Goal: Transaction & Acquisition: Purchase product/service

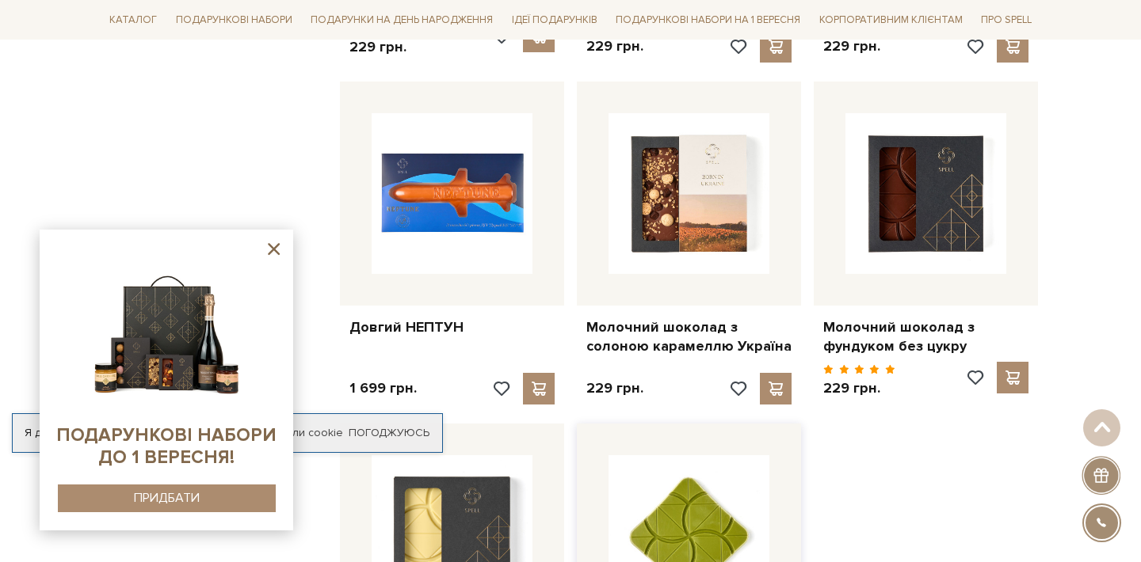
scroll to position [1655, 0]
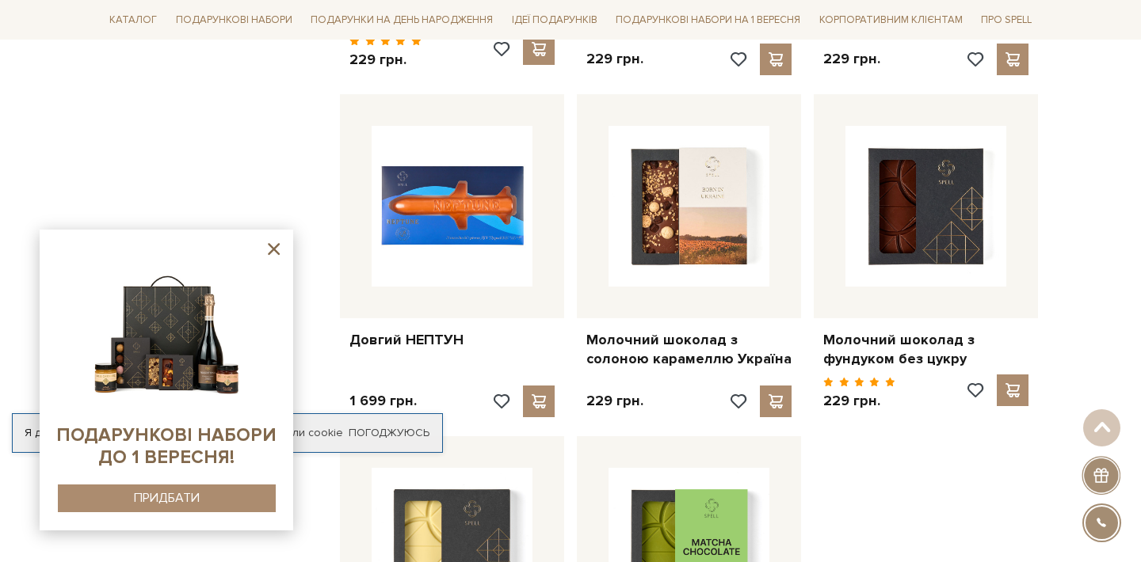
click at [279, 244] on icon at bounding box center [274, 249] width 12 height 12
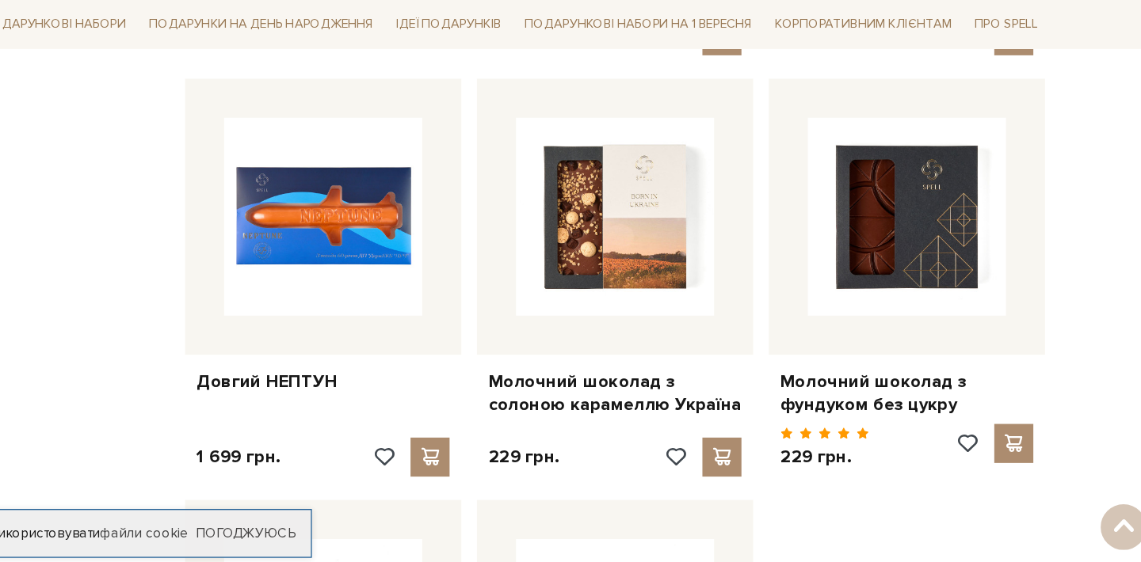
scroll to position [1678, 0]
